Goal: Answer question/provide support

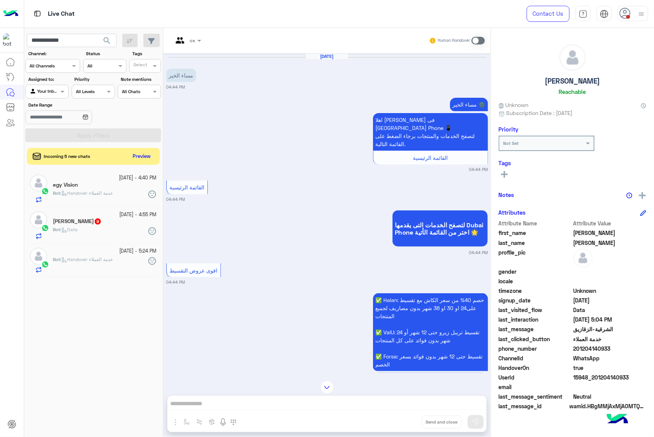
scroll to position [1314, 0]
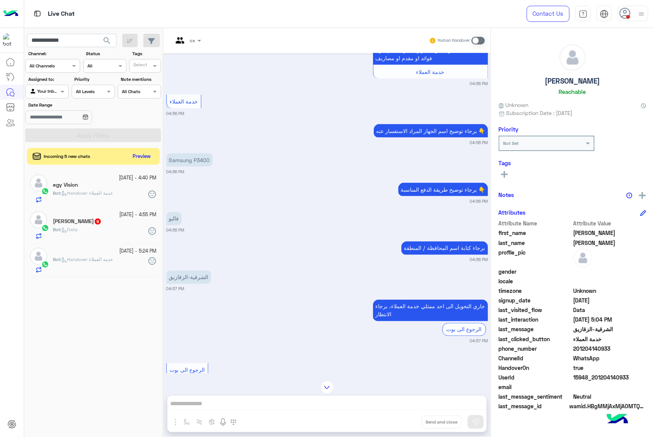
click at [80, 37] on input "**********" at bounding box center [72, 41] width 90 height 14
click at [254, 151] on div "Samsung P3400 04:56 PM" at bounding box center [327, 162] width 322 height 23
